Goal: Information Seeking & Learning: Compare options

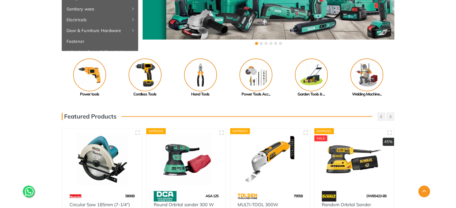
scroll to position [116, 0]
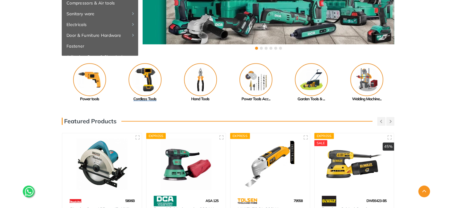
click at [144, 71] on img at bounding box center [144, 79] width 33 height 33
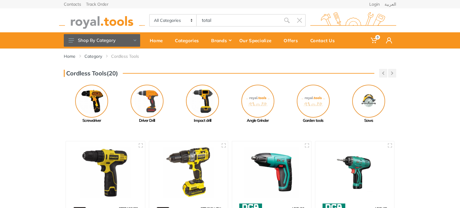
type input "total"
click at [287, 19] on icon "submit" at bounding box center [287, 20] width 6 height 6
click at [435, 106] on div "Cordless Tools(20) Previous Mini Grinder Pressure Washer" at bounding box center [230, 96] width 460 height 55
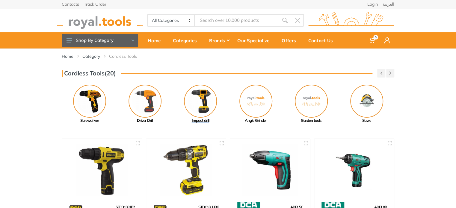
click at [198, 101] on img at bounding box center [200, 101] width 33 height 33
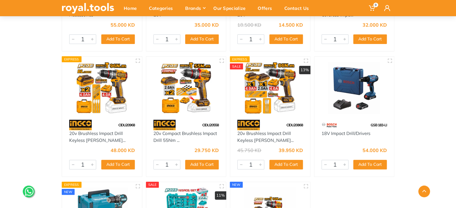
scroll to position [2275, 0]
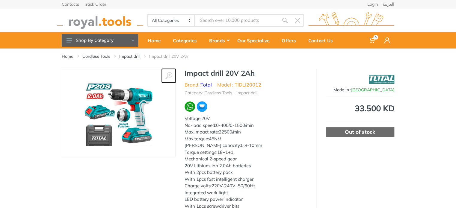
click at [170, 74] on icon at bounding box center [168, 75] width 7 height 7
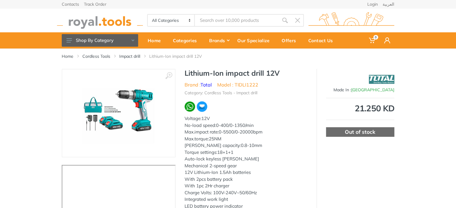
click at [136, 103] on img at bounding box center [118, 112] width 89 height 75
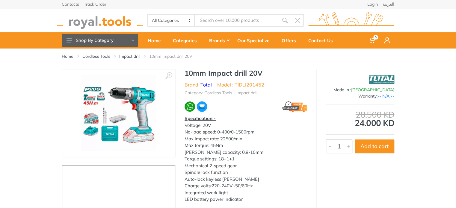
click at [138, 115] on img at bounding box center [118, 112] width 75 height 75
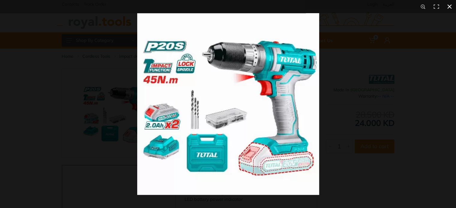
click at [374, 104] on div at bounding box center [365, 117] width 456 height 208
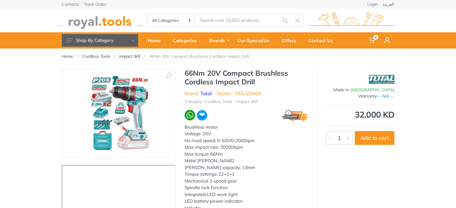
click at [120, 118] on img at bounding box center [118, 112] width 75 height 75
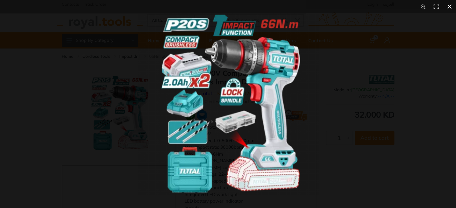
click at [337, 110] on div at bounding box center [365, 117] width 456 height 208
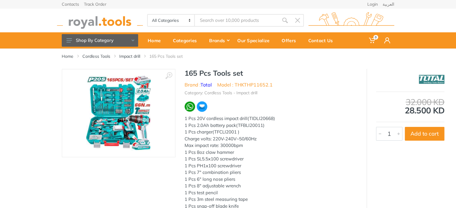
click at [132, 105] on img at bounding box center [118, 112] width 65 height 75
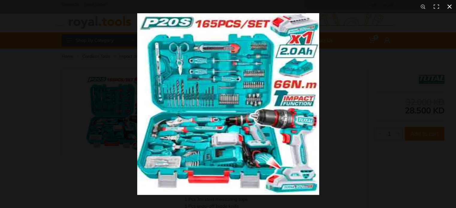
click at [368, 104] on div at bounding box center [365, 117] width 456 height 208
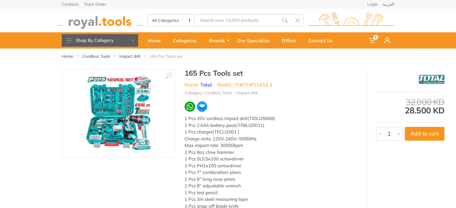
click at [144, 119] on img at bounding box center [118, 112] width 65 height 75
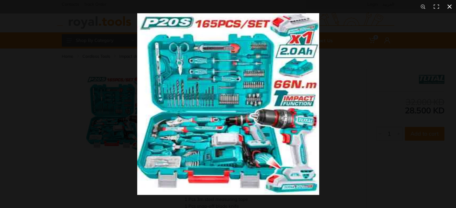
click at [365, 98] on div at bounding box center [365, 117] width 456 height 208
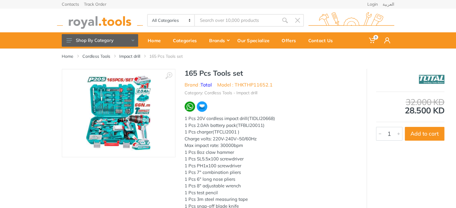
click at [117, 105] on img at bounding box center [118, 112] width 65 height 75
